Goal: Information Seeking & Learning: Learn about a topic

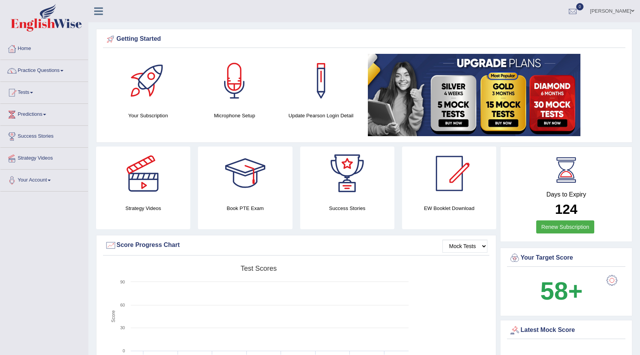
click at [630, 11] on link "Adam" at bounding box center [613, 10] width 56 height 20
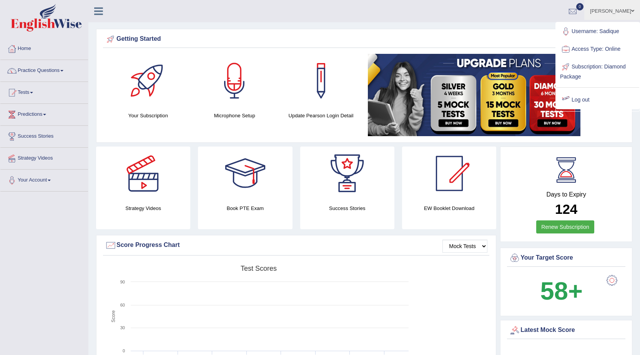
click at [592, 97] on link "Log out" at bounding box center [598, 100] width 83 height 18
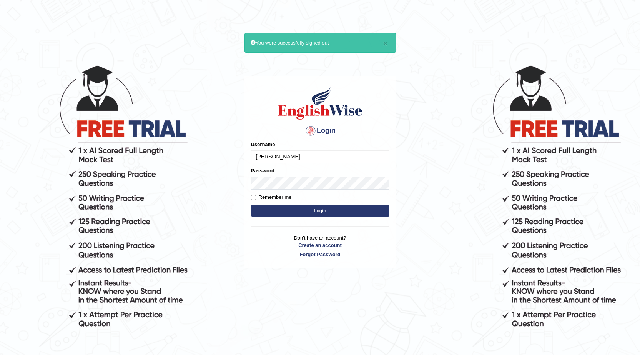
click at [334, 153] on input "Rebecca" at bounding box center [320, 156] width 138 height 13
type input "R"
type input "Kishonga"
click at [317, 190] on form "Please fix the following errors: Username Kishonga Password Remember me Login" at bounding box center [320, 179] width 138 height 77
click at [251, 205] on button "Login" at bounding box center [320, 211] width 138 height 12
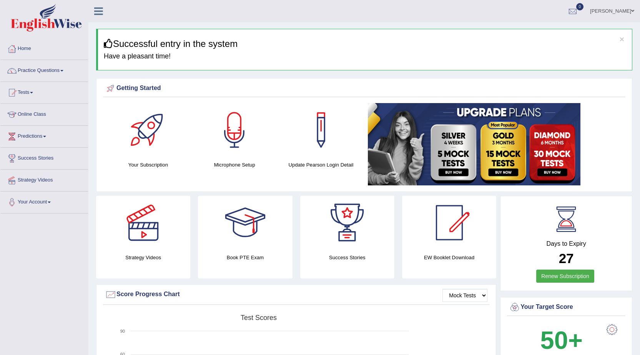
click at [61, 70] on link "Practice Questions" at bounding box center [44, 69] width 88 height 19
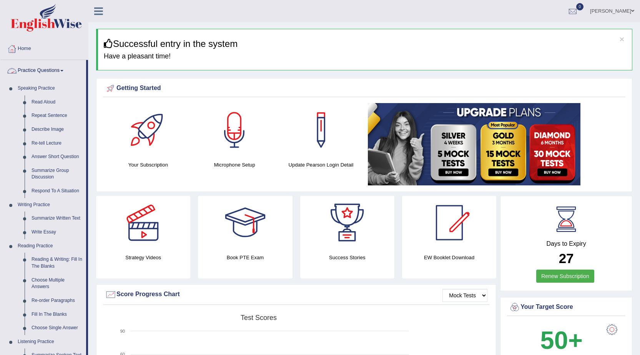
click at [44, 69] on link "Practice Questions" at bounding box center [43, 69] width 86 height 19
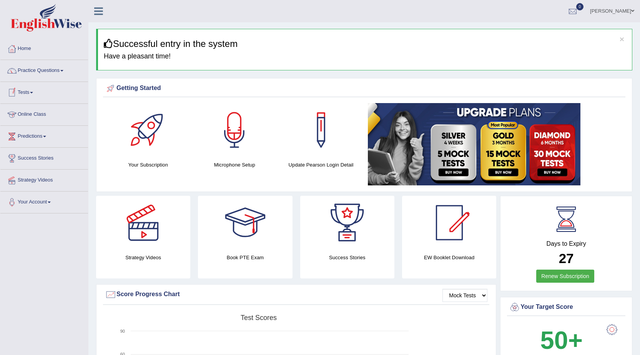
click at [35, 115] on link "Online Class" at bounding box center [44, 113] width 88 height 19
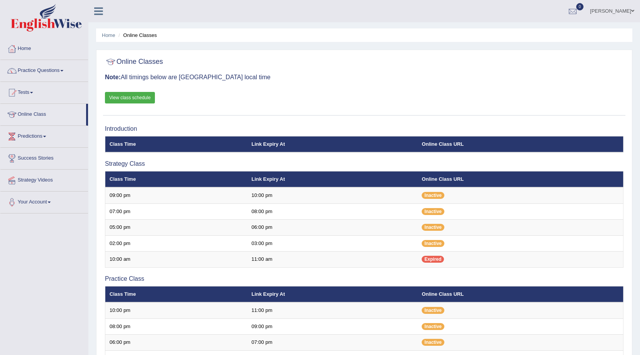
click at [126, 99] on link "View class schedule" at bounding box center [130, 98] width 50 height 12
click at [40, 75] on link "Practice Questions" at bounding box center [44, 69] width 88 height 19
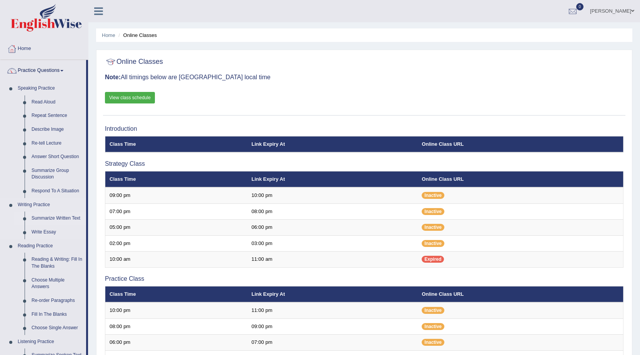
click at [44, 221] on link "Summarize Written Text" at bounding box center [57, 219] width 58 height 14
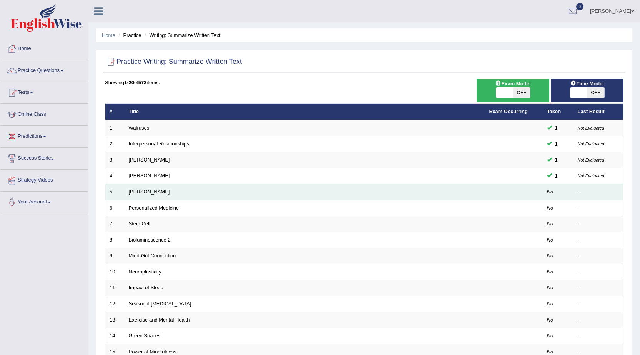
click at [121, 190] on td "5" at bounding box center [114, 192] width 19 height 16
click at [138, 193] on link "[PERSON_NAME]" at bounding box center [149, 192] width 41 height 6
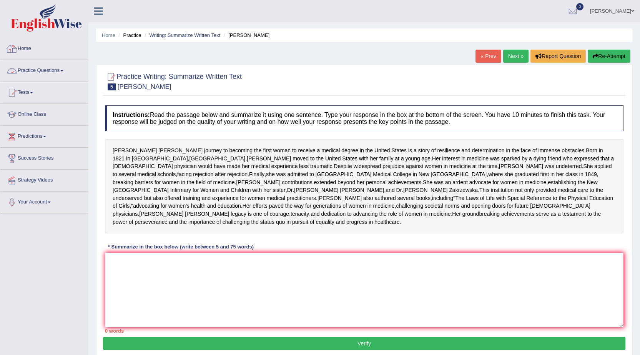
drag, startPoint x: 33, startPoint y: 46, endPoint x: 33, endPoint y: 50, distance: 4.6
click at [33, 47] on link "Home" at bounding box center [44, 47] width 88 height 19
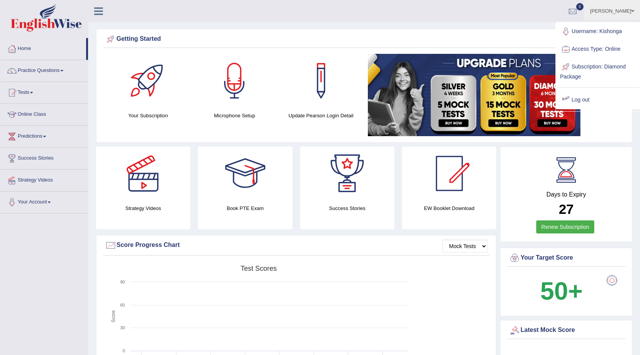
click at [581, 98] on link "Log out" at bounding box center [598, 100] width 83 height 18
